Goal: Check status: Check status

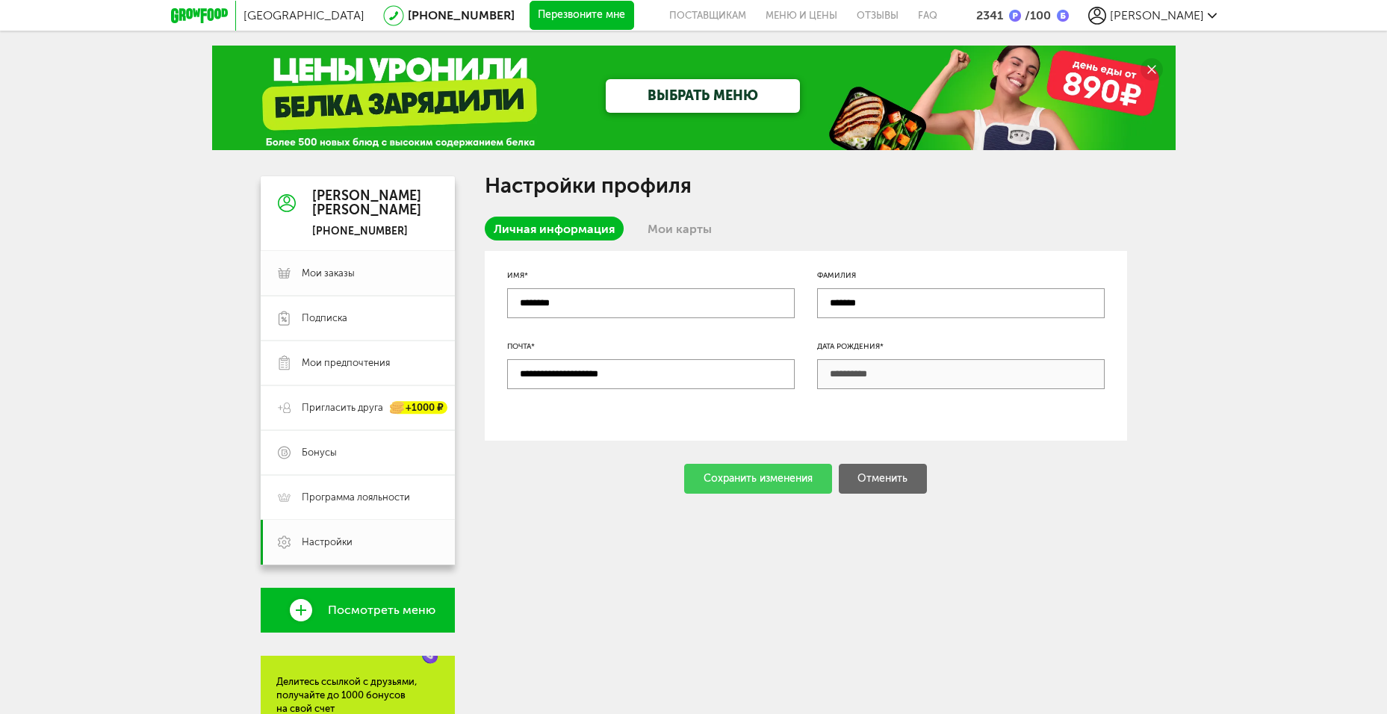
click at [315, 269] on span "Мои заказы" at bounding box center [328, 273] width 53 height 13
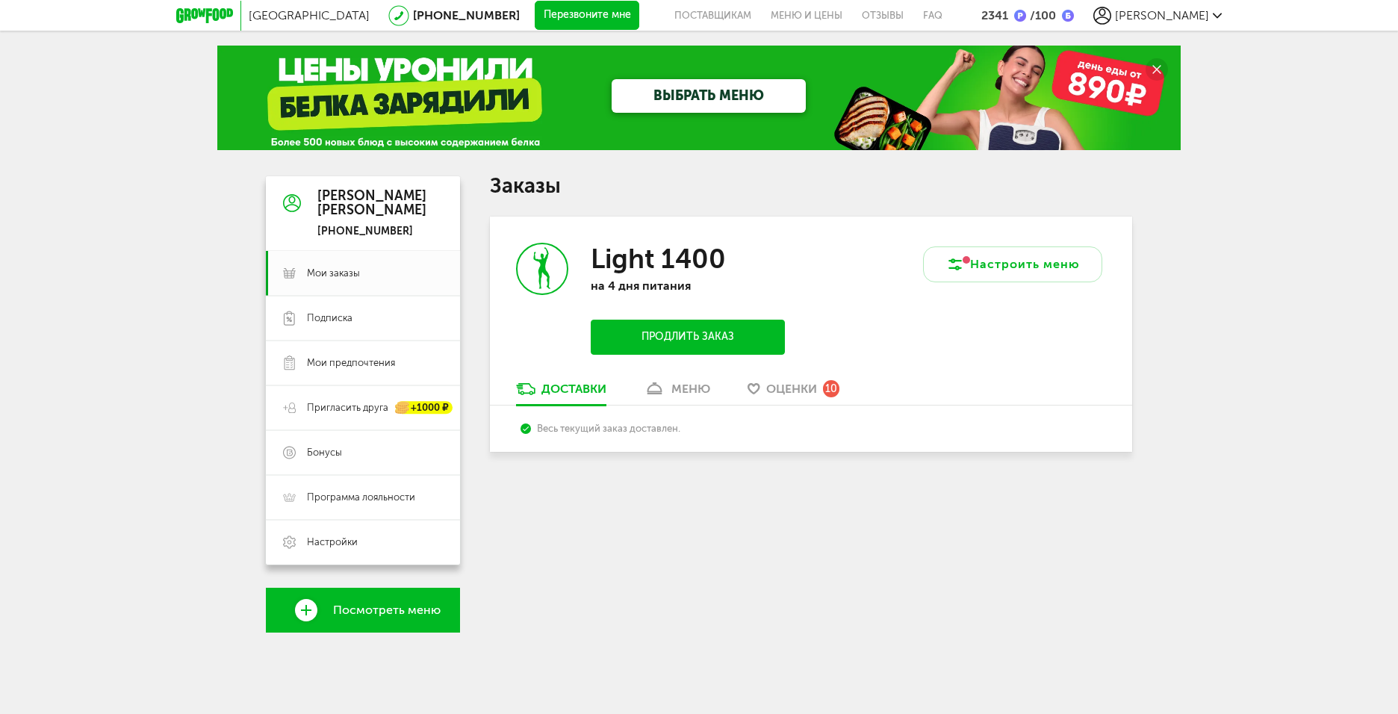
click at [794, 379] on div "Light 1400 на 4 дня питания Продлить заказ" at bounding box center [650, 299] width 321 height 164
click at [788, 387] on span "Оценки" at bounding box center [791, 389] width 51 height 14
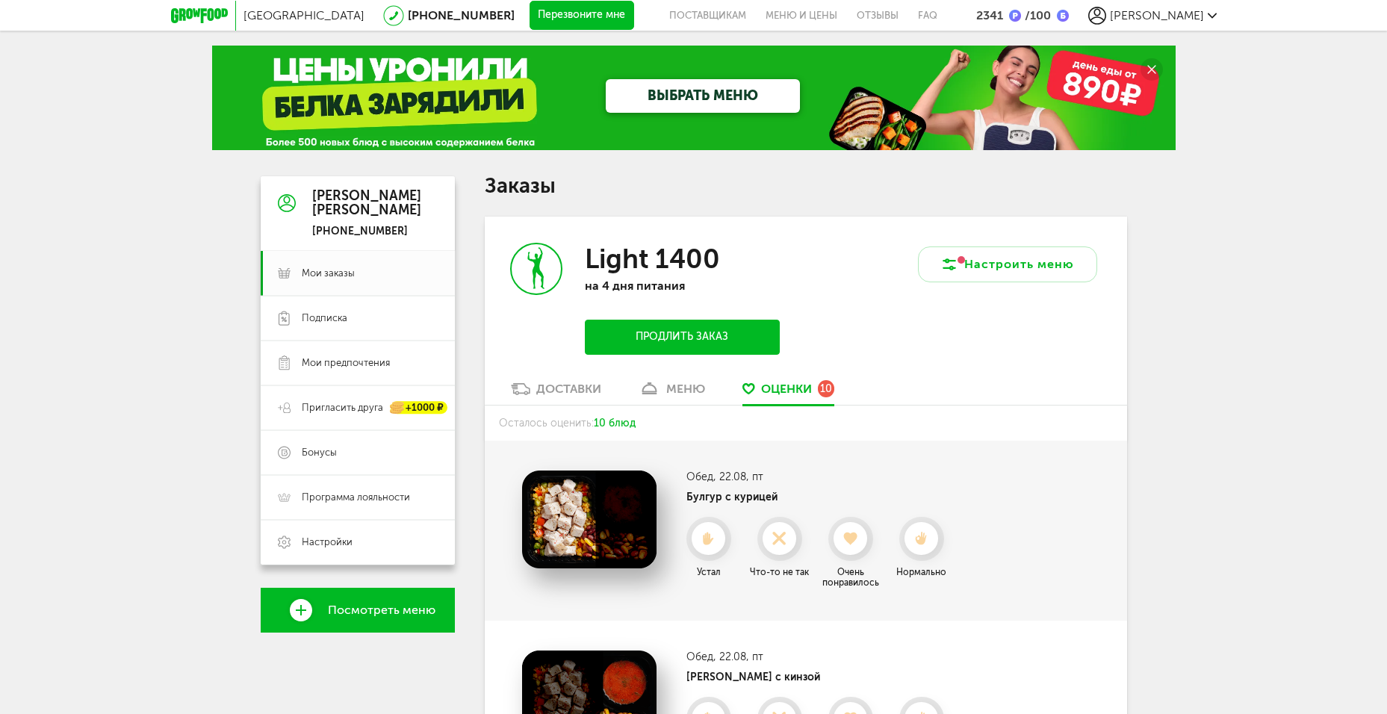
click at [560, 388] on div "Доставки" at bounding box center [568, 389] width 65 height 14
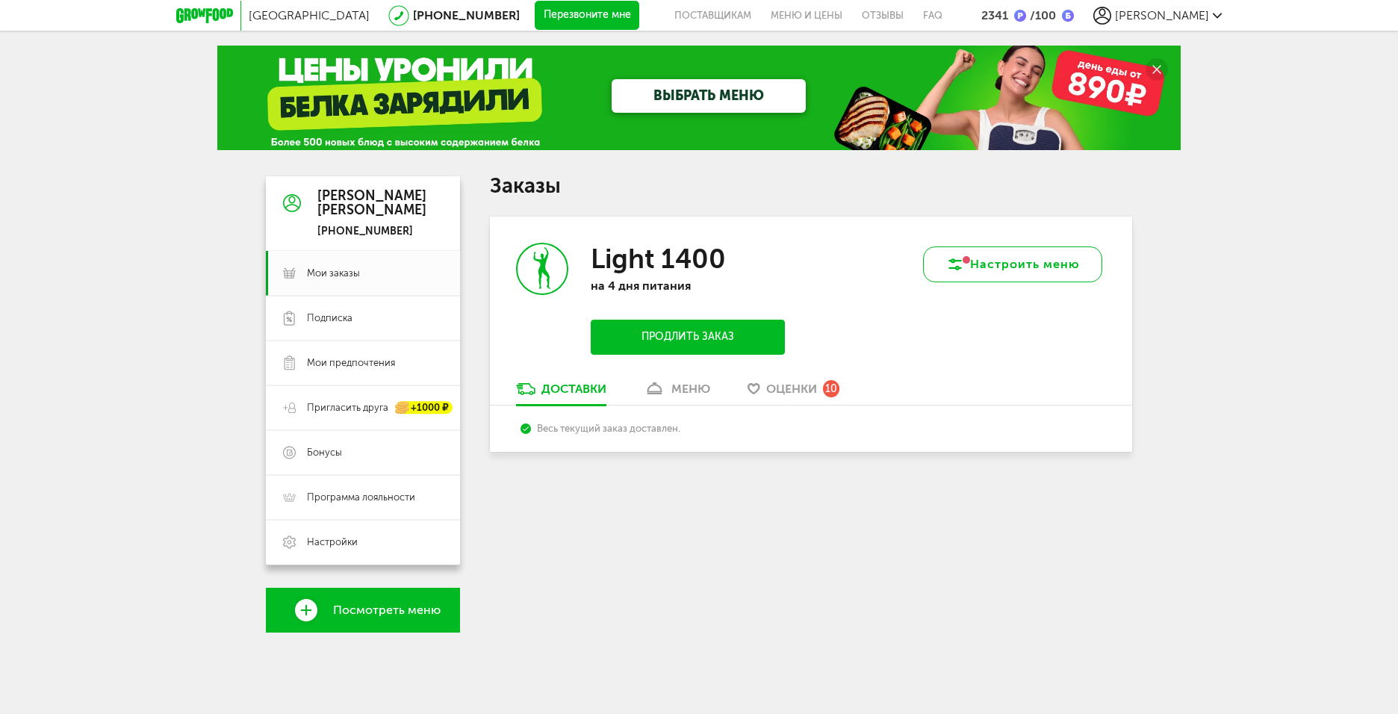
click at [1018, 267] on button "Настроить меню" at bounding box center [1012, 264] width 179 height 36
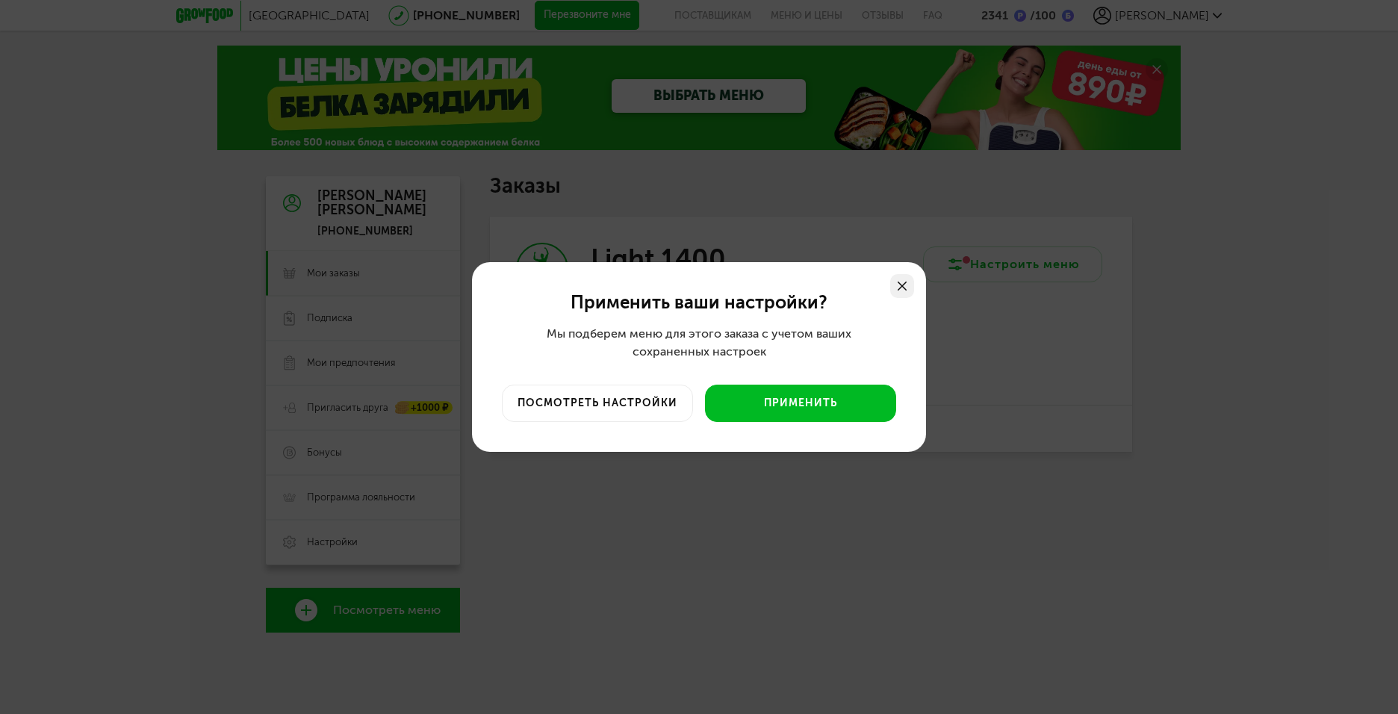
click at [899, 285] on icon at bounding box center [902, 286] width 9 height 9
